Goal: Transaction & Acquisition: Obtain resource

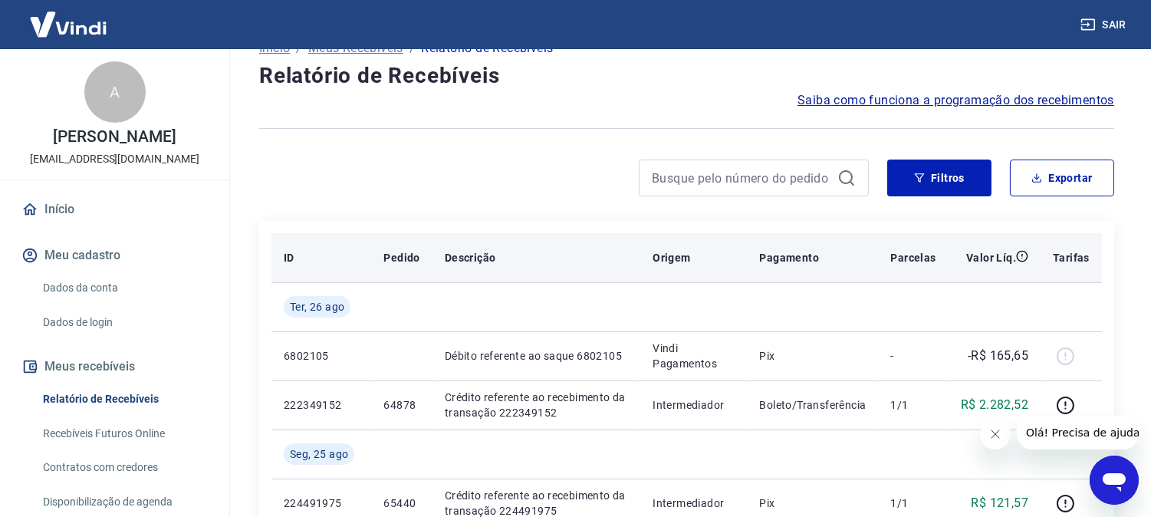
scroll to position [85, 0]
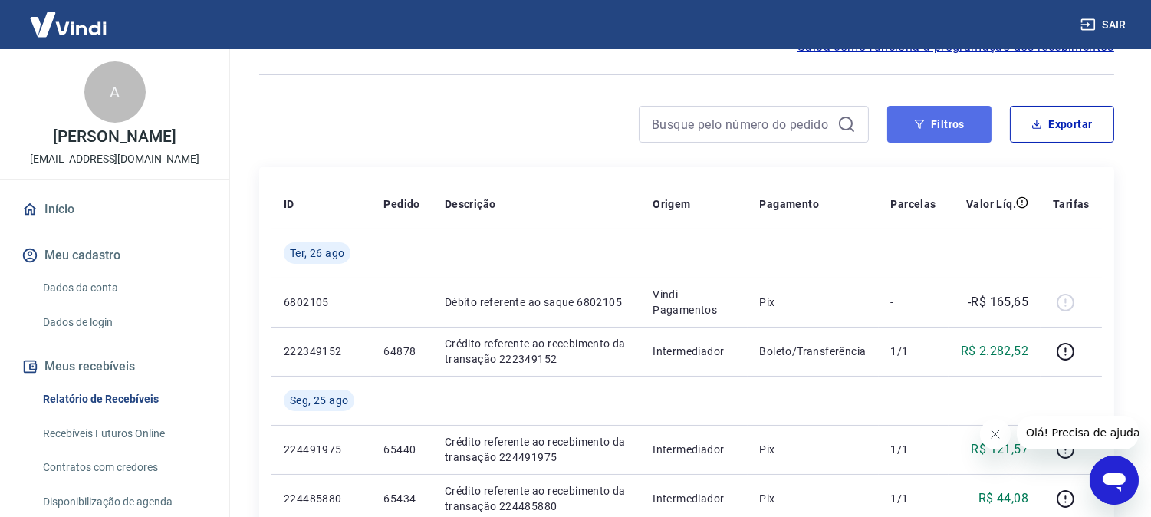
click at [947, 127] on button "Filtros" at bounding box center [939, 124] width 104 height 37
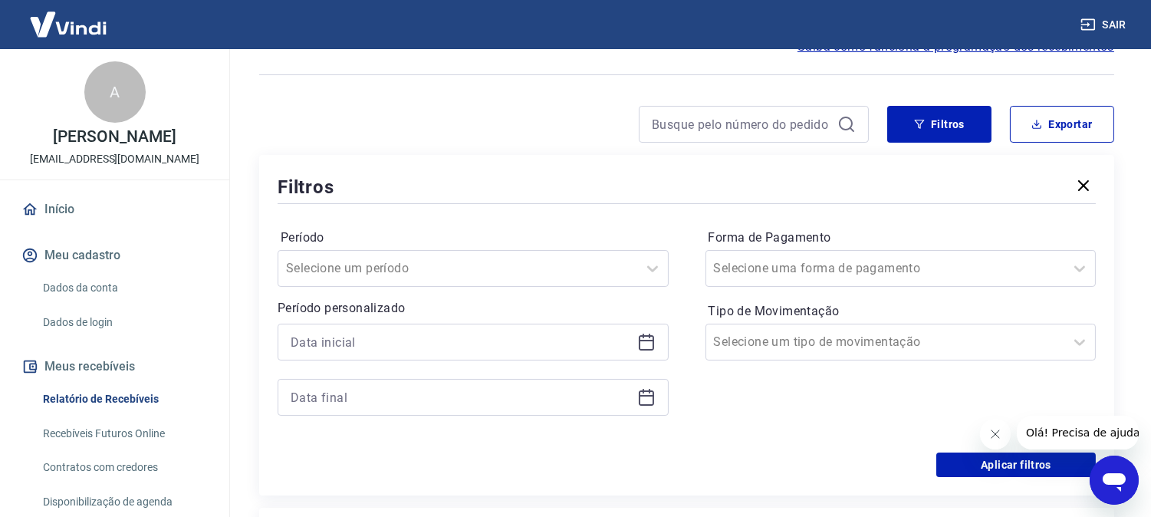
click at [646, 340] on icon at bounding box center [646, 341] width 15 height 2
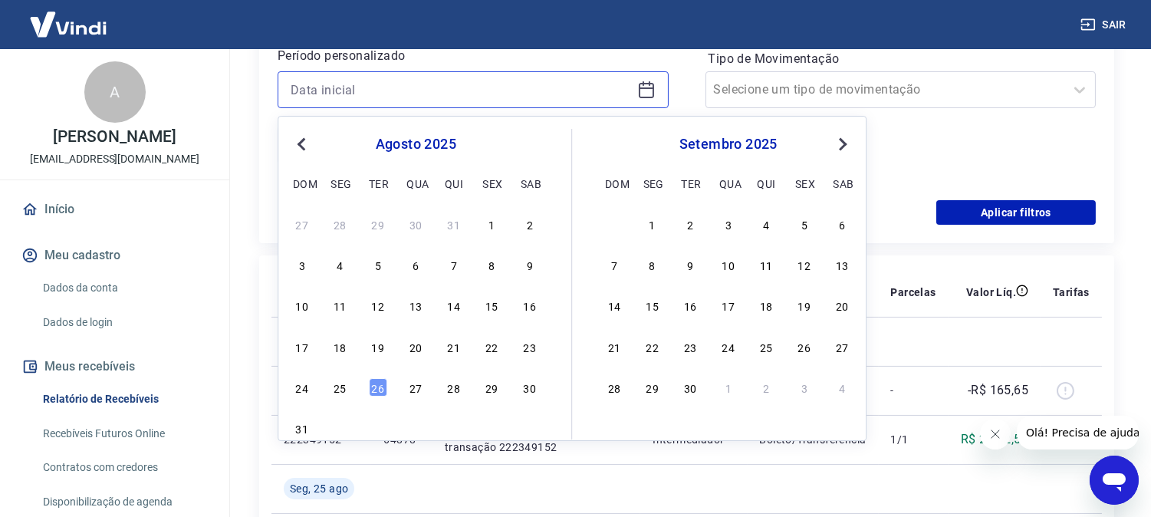
scroll to position [341, 0]
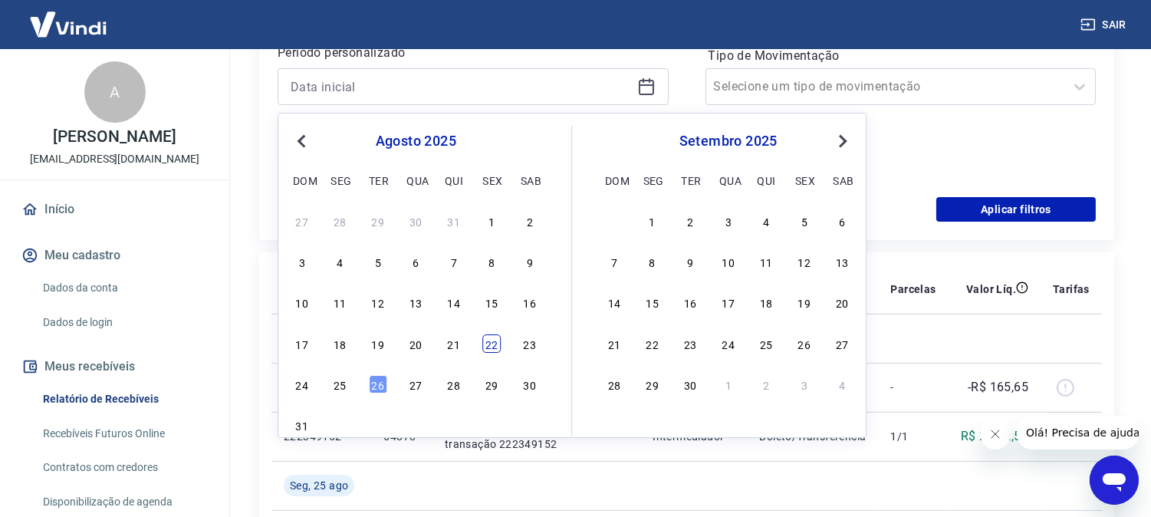
click at [492, 351] on div "22" at bounding box center [491, 343] width 18 height 18
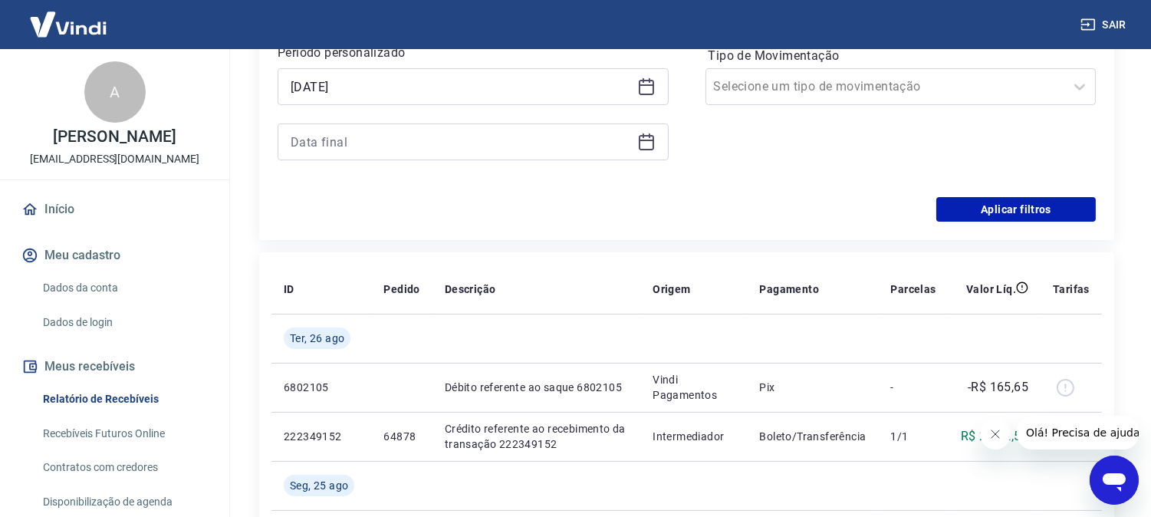
type input "[DATE]"
click at [640, 142] on icon at bounding box center [646, 142] width 18 height 18
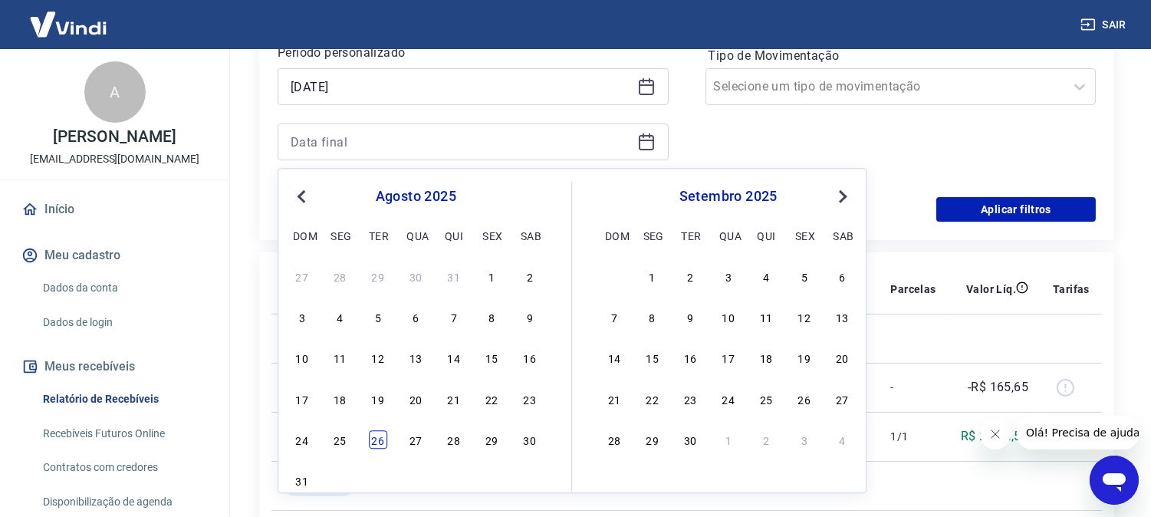
click at [377, 442] on div "26" at bounding box center [378, 439] width 18 height 18
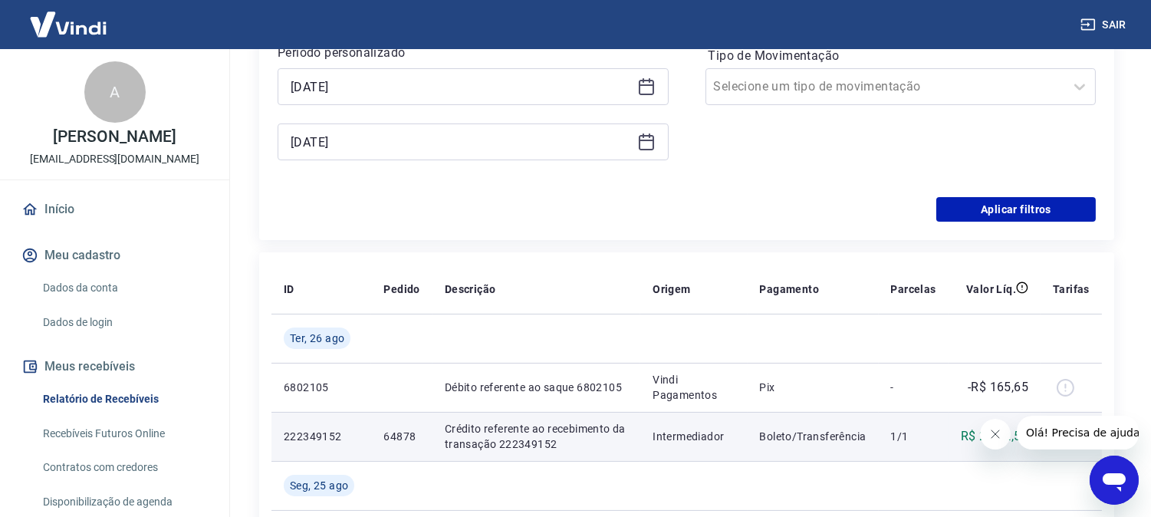
type input "[DATE]"
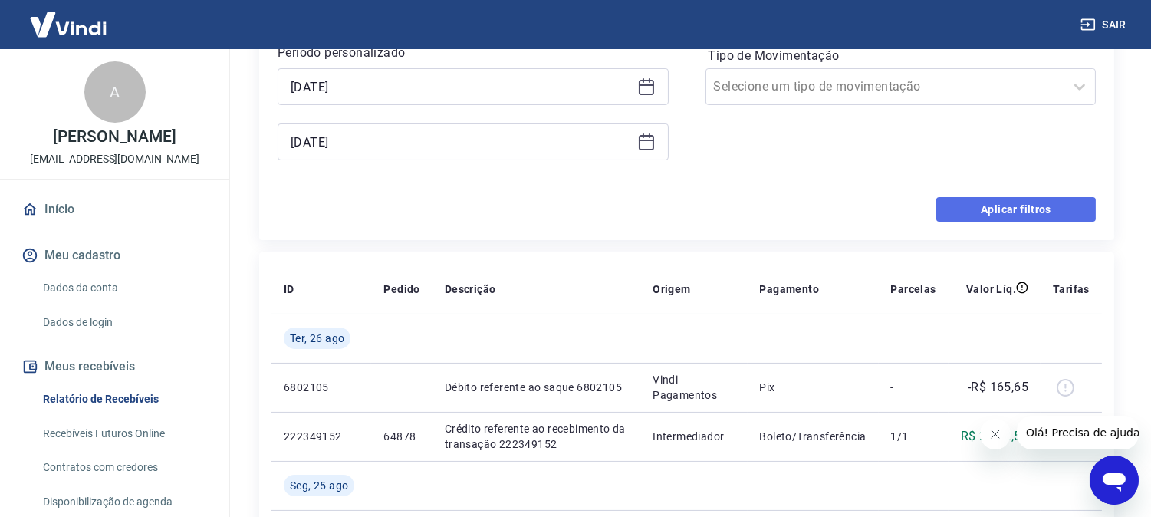
click at [1015, 209] on button "Aplicar filtros" at bounding box center [1017, 209] width 160 height 25
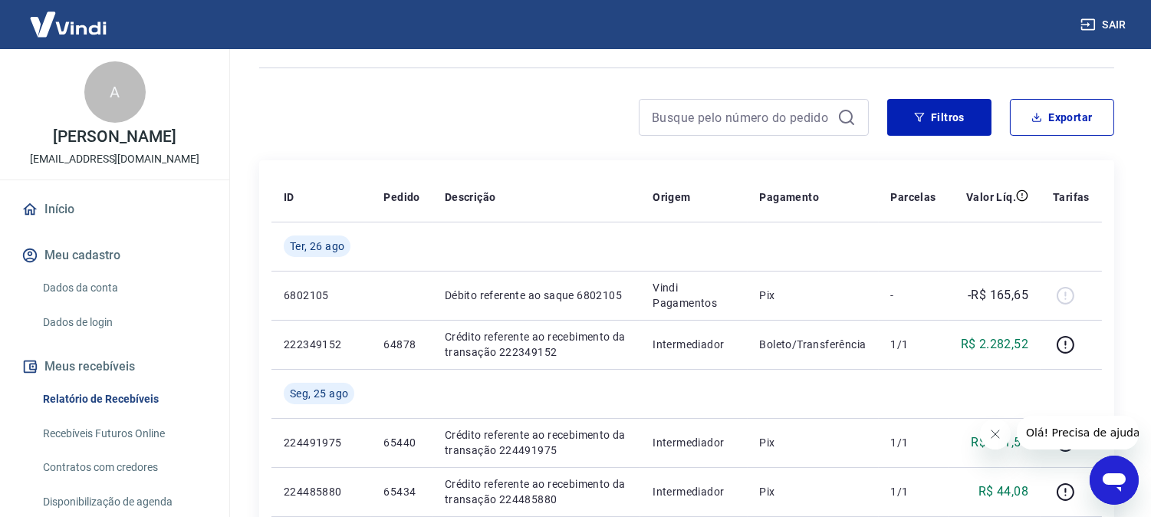
scroll to position [85, 0]
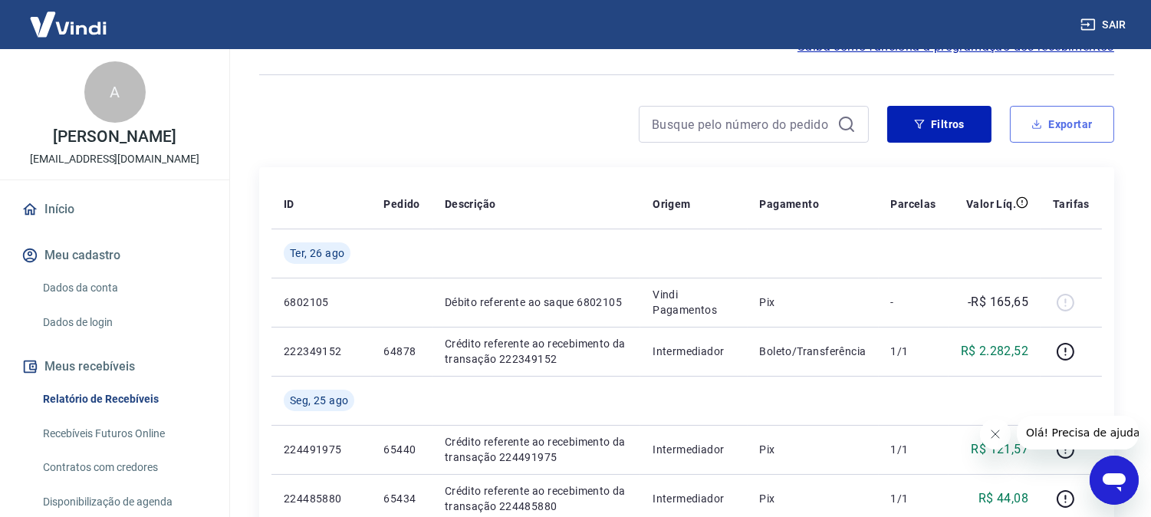
click at [1087, 124] on button "Exportar" at bounding box center [1062, 124] width 104 height 37
type input "[DATE]"
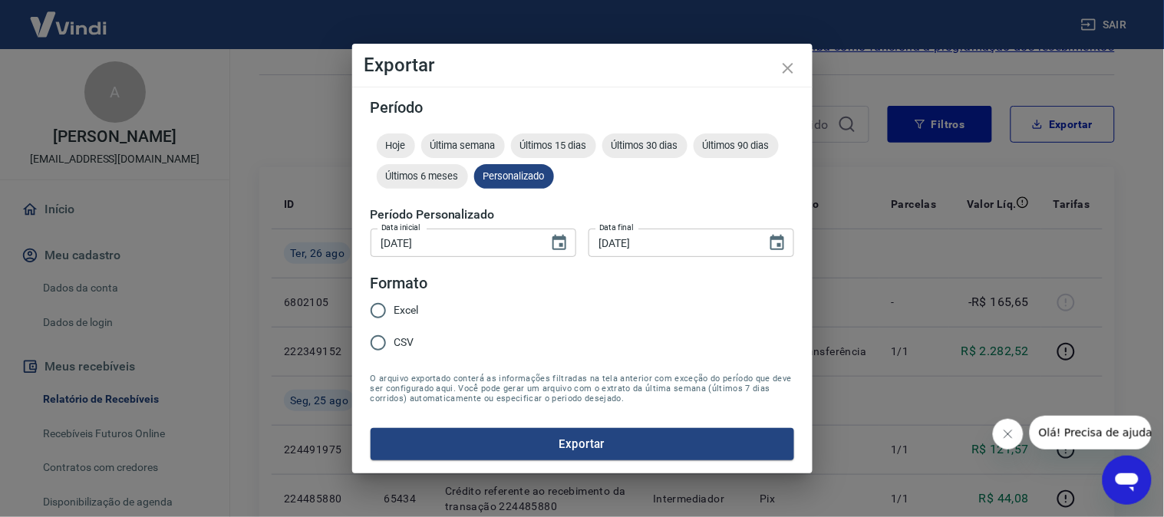
click at [377, 307] on input "Excel" at bounding box center [378, 311] width 32 height 32
radio input "true"
click at [601, 434] on button "Exportar" at bounding box center [581, 444] width 423 height 32
